Goal: Transaction & Acquisition: Book appointment/travel/reservation

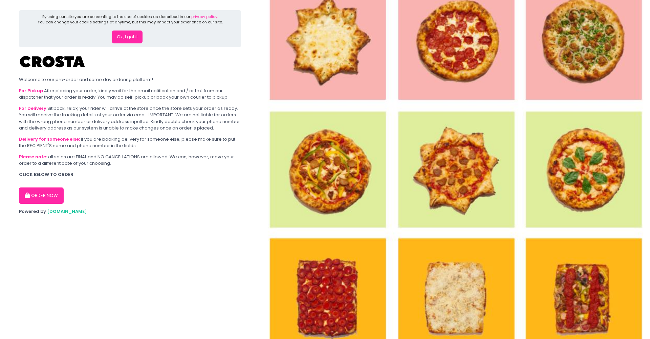
click at [38, 189] on button "ORDER NOW" at bounding box center [41, 195] width 45 height 16
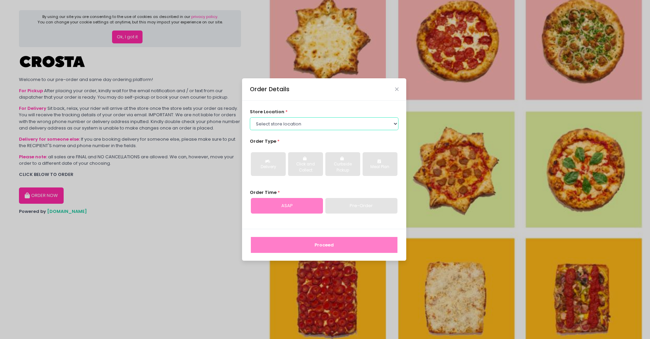
select select "5fabb2e53664a8677beaeb89"
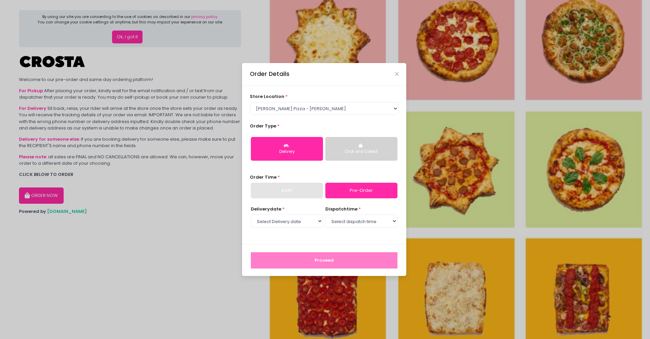
click at [381, 144] on button "Click and Collect" at bounding box center [362, 149] width 72 height 24
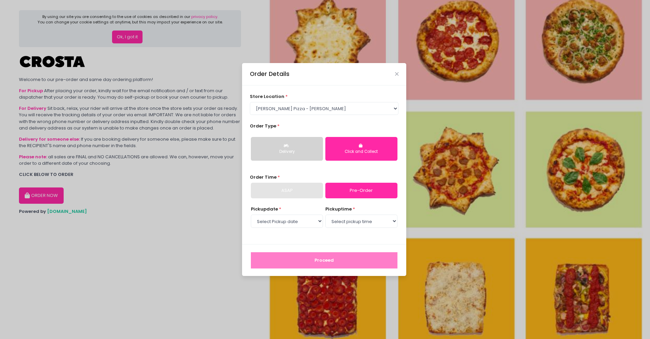
click at [303, 188] on div "ASAP" at bounding box center [287, 191] width 72 height 16
click at [359, 188] on link "Pre-Order" at bounding box center [362, 191] width 72 height 16
click at [285, 195] on div "ASAP" at bounding box center [287, 191] width 72 height 16
click at [301, 137] on div "Delivery Click and Collect" at bounding box center [324, 148] width 149 height 35
click at [306, 148] on button "Delivery" at bounding box center [287, 149] width 72 height 24
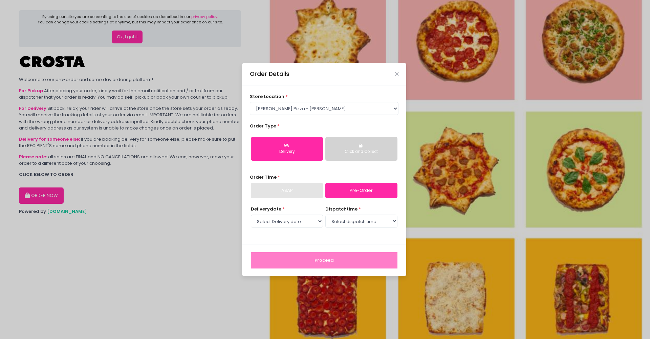
click at [314, 191] on div "ASAP" at bounding box center [287, 191] width 72 height 16
click at [364, 148] on button "Click and Collect" at bounding box center [362, 149] width 72 height 24
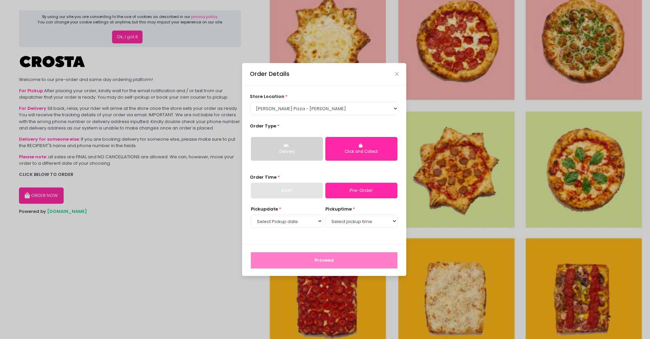
click at [295, 193] on div "ASAP" at bounding box center [287, 191] width 72 height 16
click at [344, 192] on link "Pre-Order" at bounding box center [362, 191] width 72 height 16
select select "2025-10-03"
drag, startPoint x: 298, startPoint y: 215, endPoint x: 358, endPoint y: 222, distance: 60.6
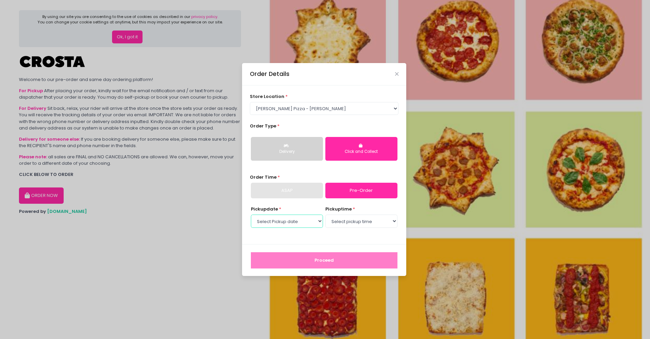
click at [323, 222] on select "Select Pickup date Friday, Oct 3rd Saturday, Oct 4th Sunday, Oct 5th Monday, Oc…" at bounding box center [287, 220] width 72 height 13
click at [348, 211] on div "pickup time * Select pickup time 12:00 PM - 12:30 PM 12:30 PM - 01:00 PM 01:00 …" at bounding box center [362, 217] width 72 height 23
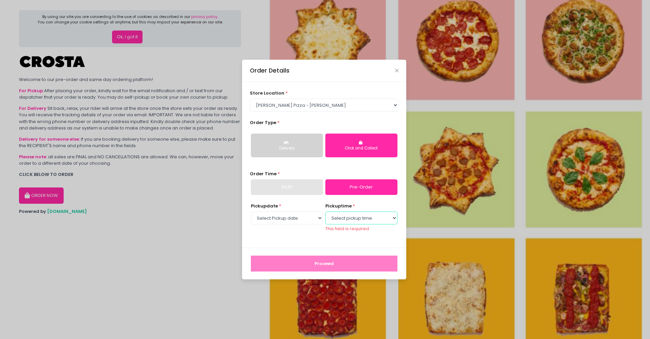
select select "12:00"
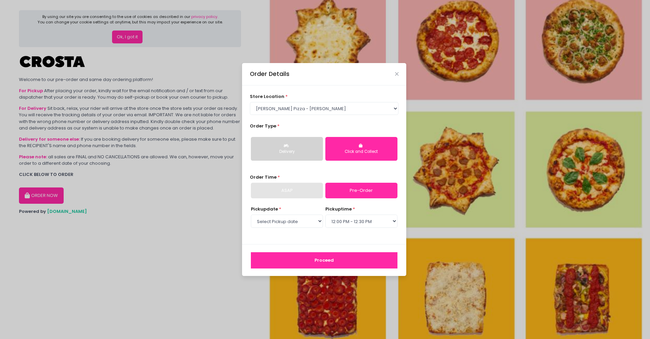
click at [343, 266] on button "Proceed" at bounding box center [324, 260] width 147 height 16
